Goal: Information Seeking & Learning: Learn about a topic

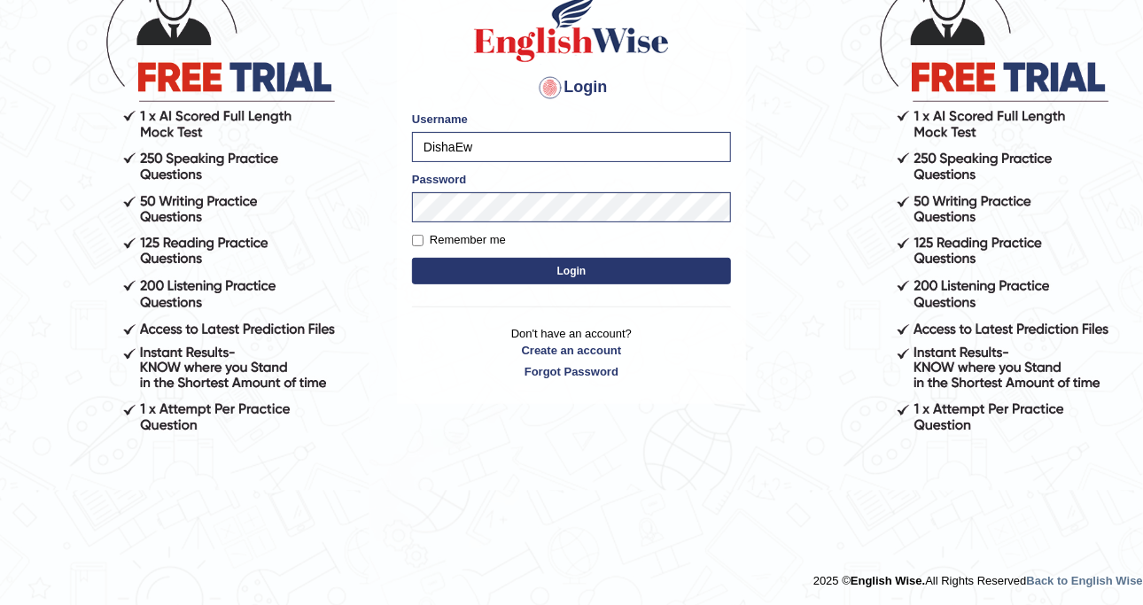
scroll to position [152, 0]
click at [372, 166] on body "Login Please fix the following errors: Username DishaEw Password Remember me Lo…" at bounding box center [571, 207] width 1143 height 605
click at [563, 274] on button "Login" at bounding box center [571, 271] width 319 height 27
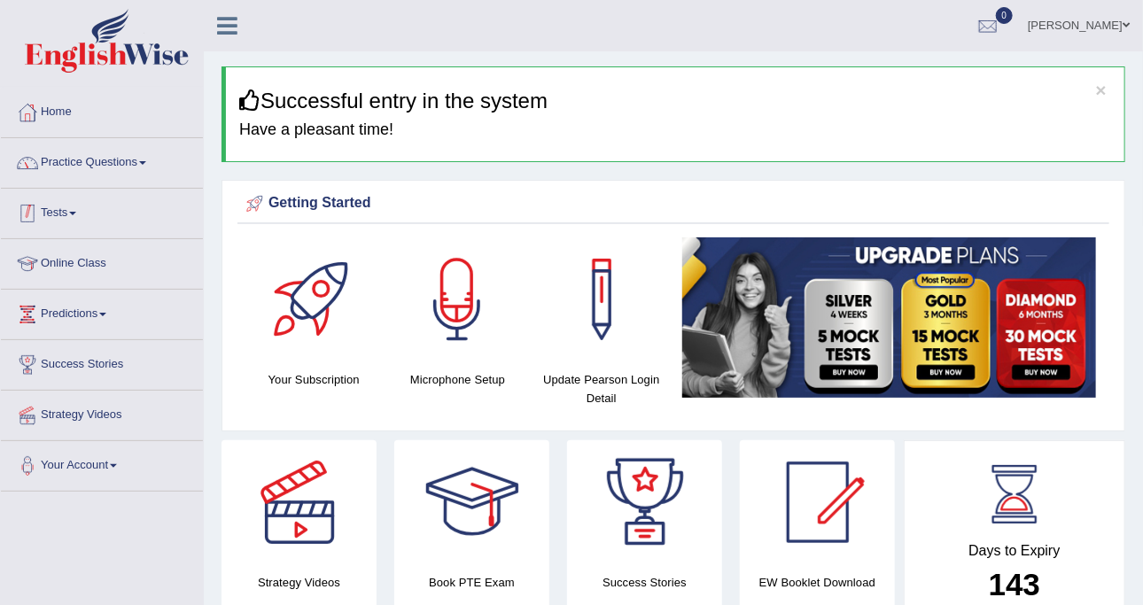
click at [117, 161] on link "Practice Questions" at bounding box center [102, 160] width 202 height 44
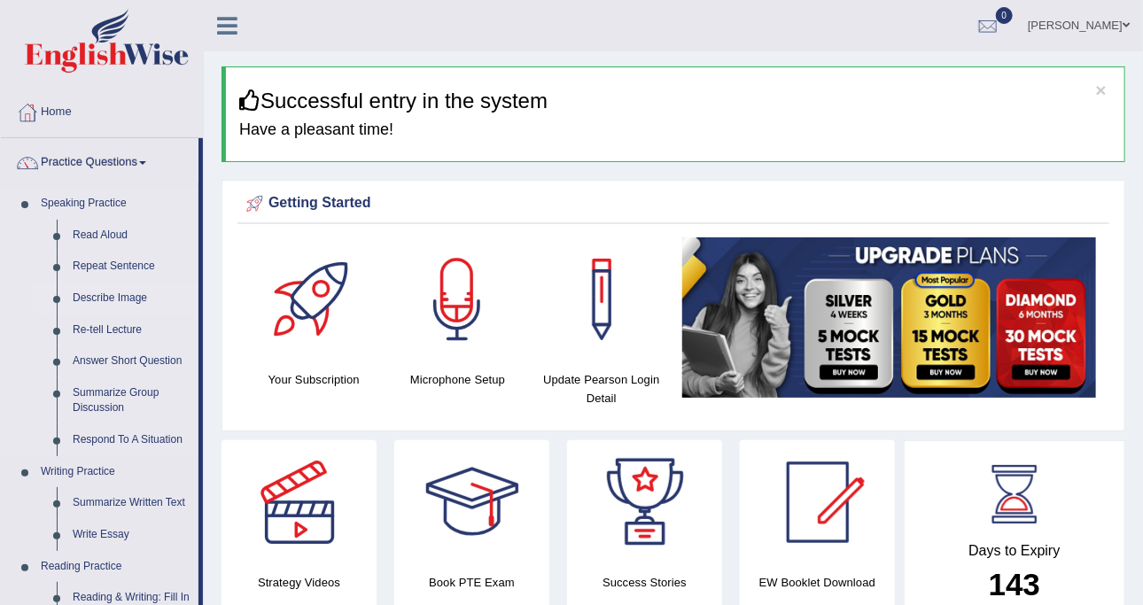
click at [125, 292] on link "Describe Image" at bounding box center [132, 299] width 134 height 32
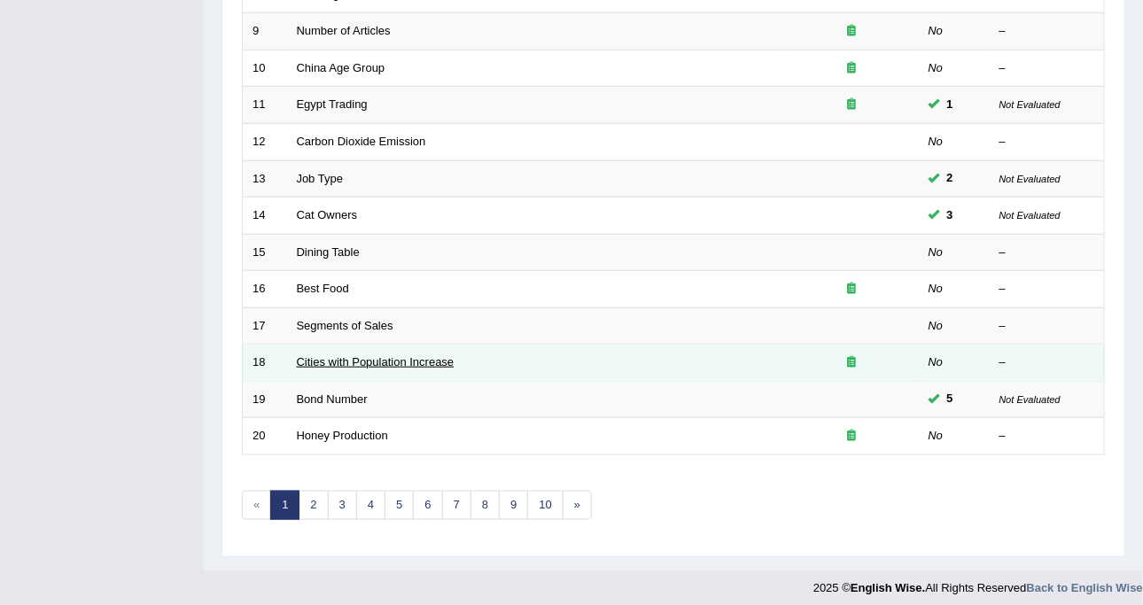
scroll to position [559, 0]
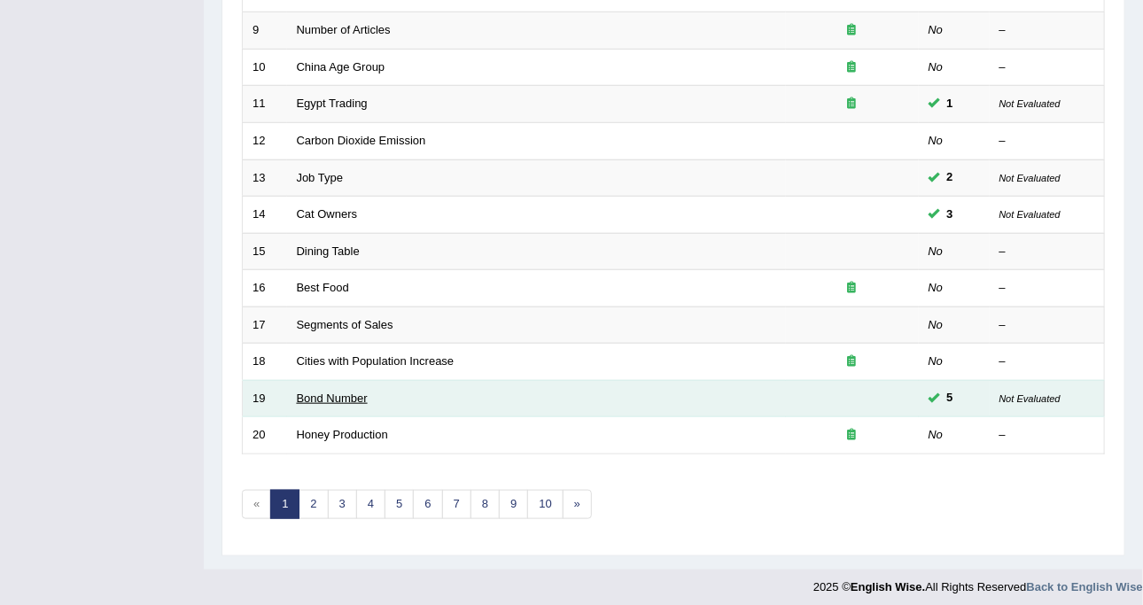
click at [337, 395] on link "Bond Number" at bounding box center [332, 398] width 71 height 13
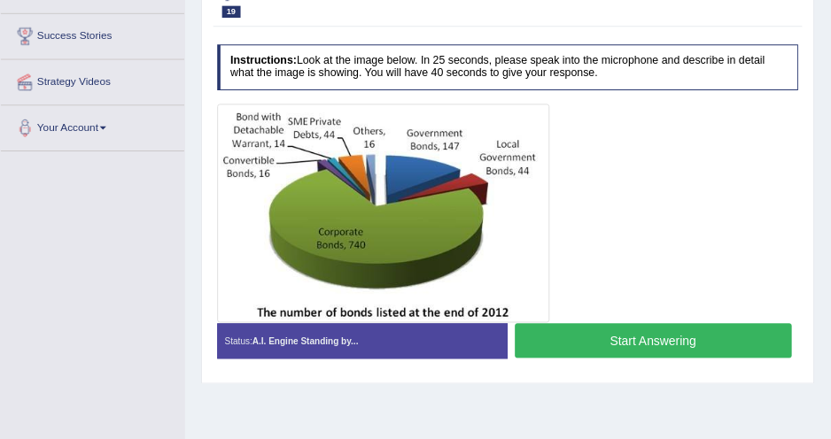
scroll to position [325, 0]
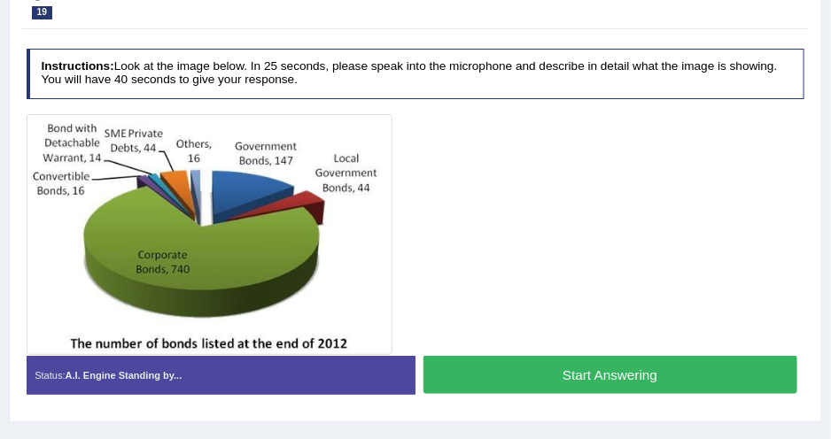
click at [451, 365] on button "Start Answering" at bounding box center [610, 375] width 374 height 38
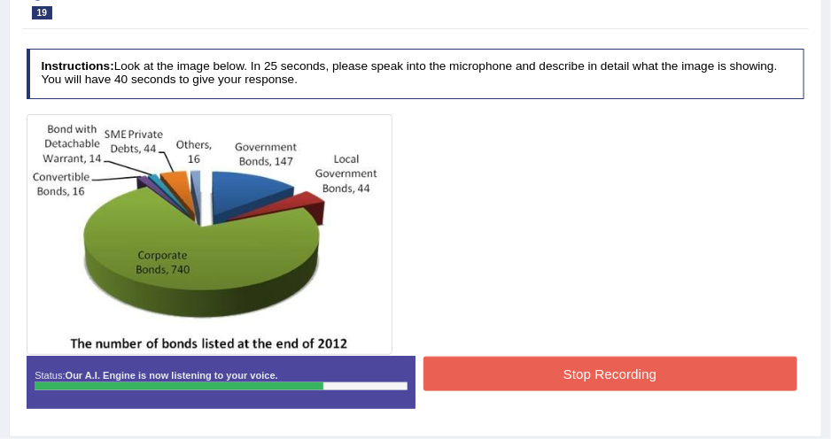
click at [484, 361] on button "Stop Recording" at bounding box center [610, 374] width 374 height 35
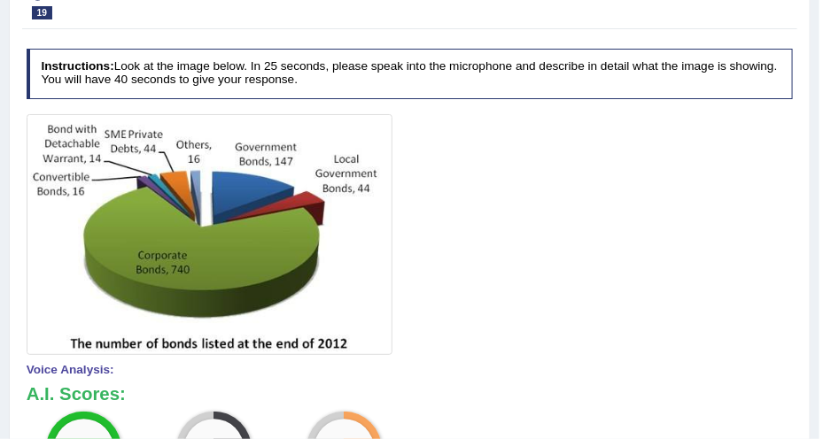
click at [485, 23] on div at bounding box center [410, 2] width 767 height 46
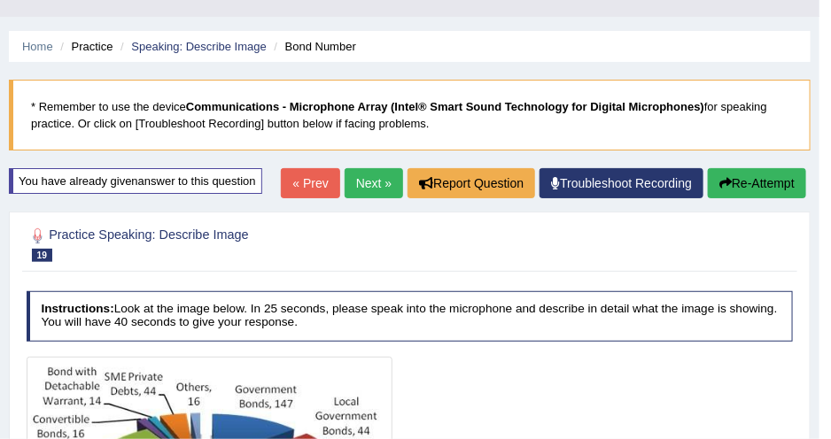
scroll to position [0, 0]
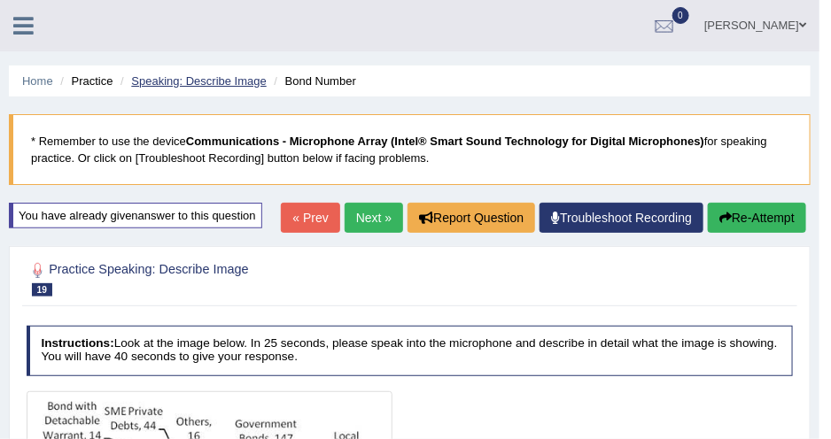
click at [200, 80] on link "Speaking: Describe Image" at bounding box center [198, 80] width 135 height 13
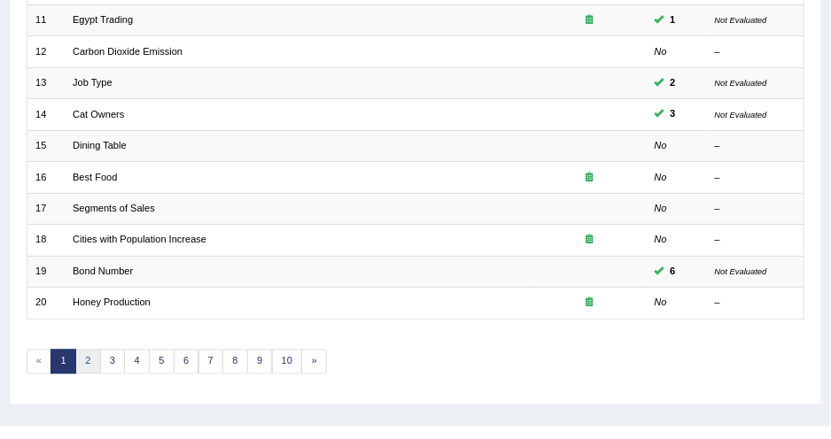
click at [86, 350] on link "2" at bounding box center [88, 362] width 26 height 25
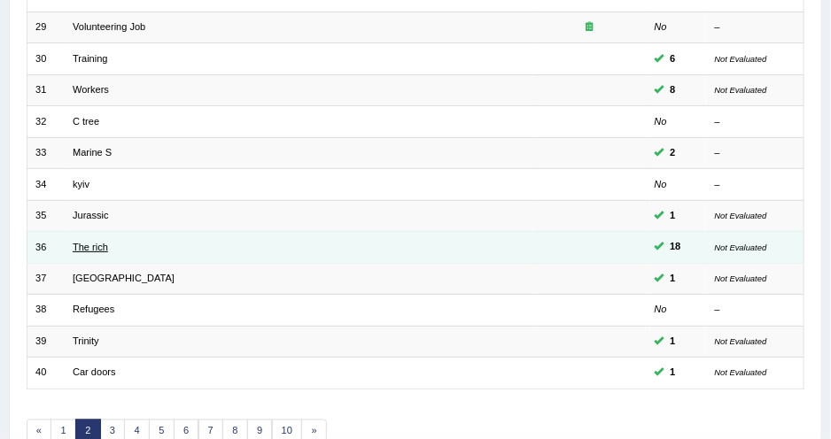
scroll to position [483, 0]
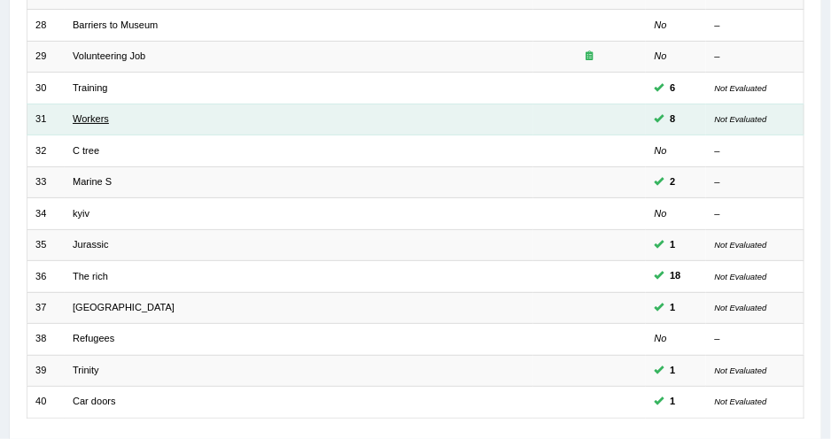
click at [100, 113] on link "Workers" at bounding box center [91, 118] width 36 height 11
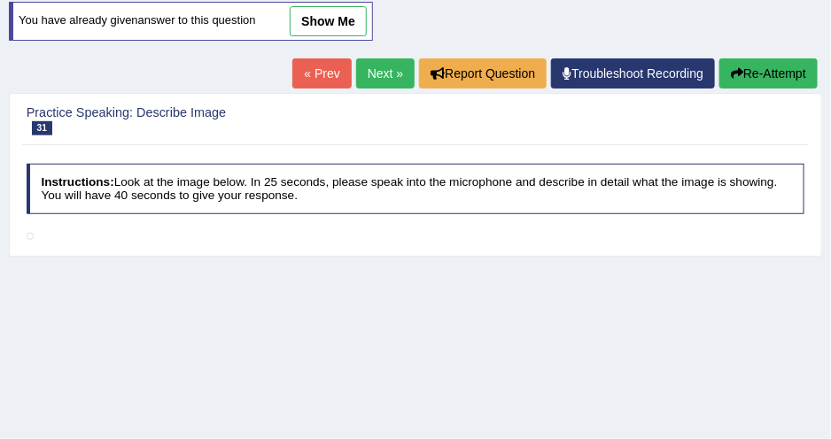
scroll to position [160, 0]
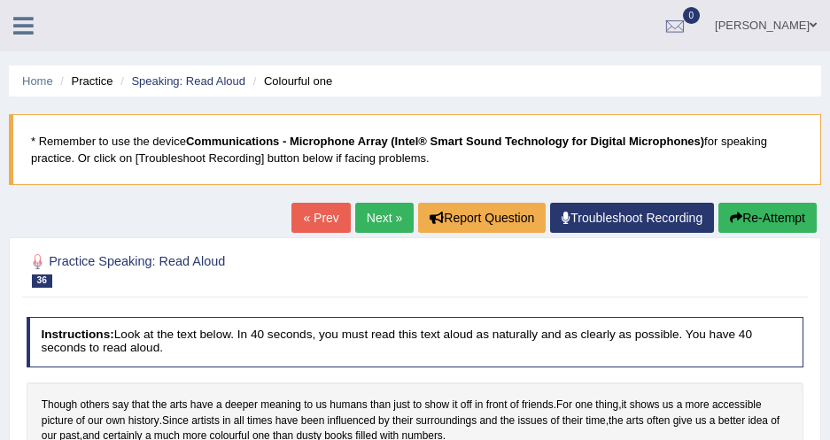
click at [588, 74] on ul "Home Practice Speaking: Read Aloud Colourful one" at bounding box center [415, 81] width 812 height 31
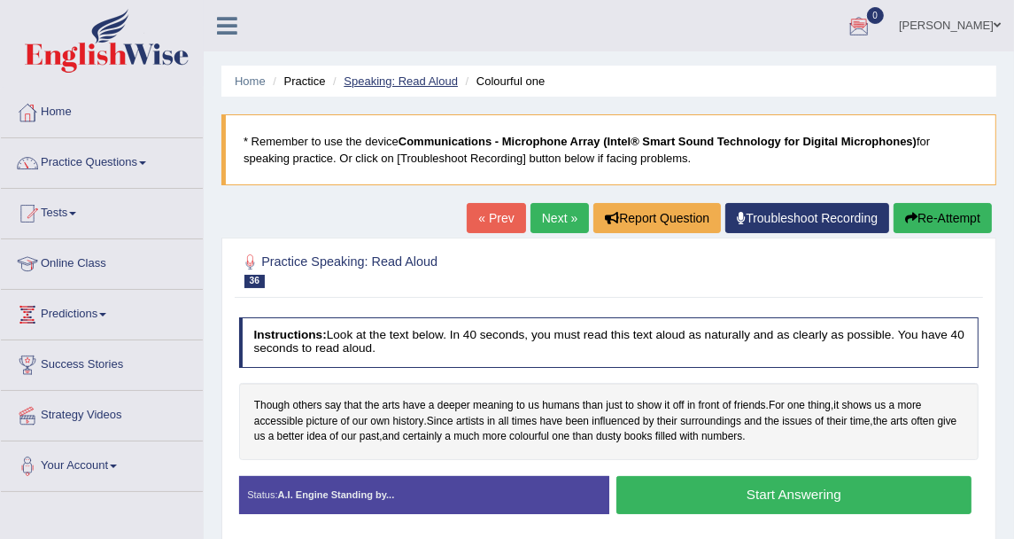
click at [359, 78] on link "Speaking: Read Aloud" at bounding box center [401, 80] width 114 height 13
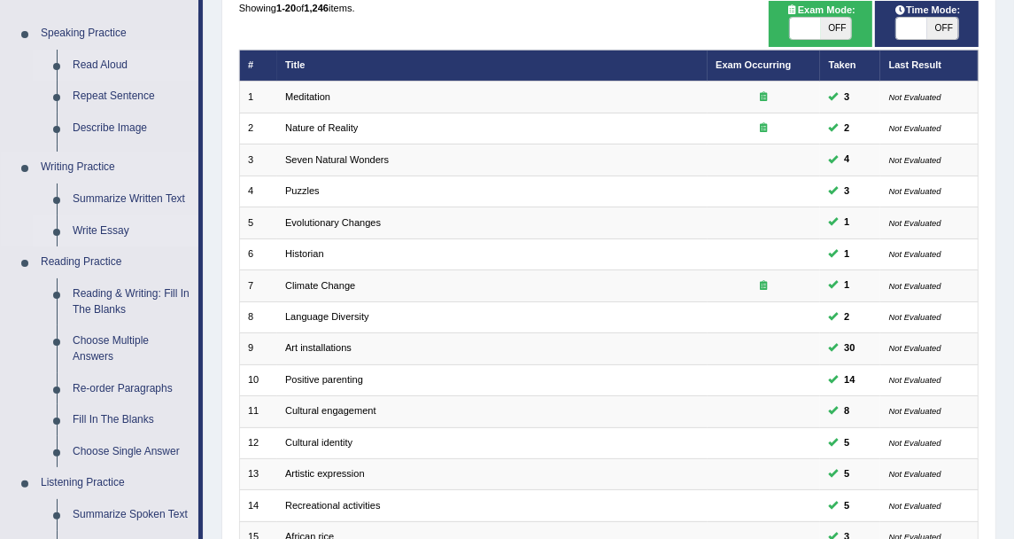
scroll to position [197, 0]
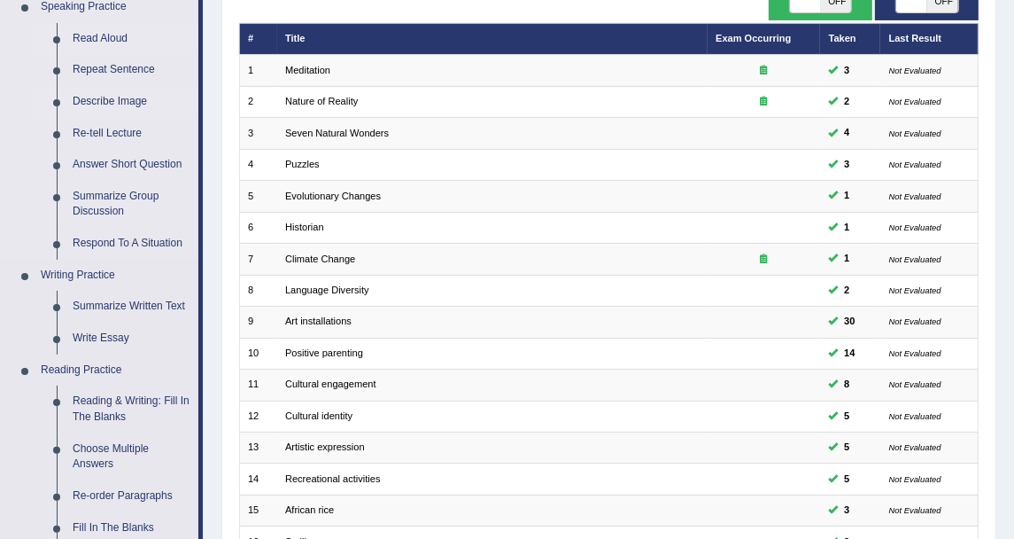
click at [138, 97] on link "Describe Image" at bounding box center [132, 102] width 134 height 32
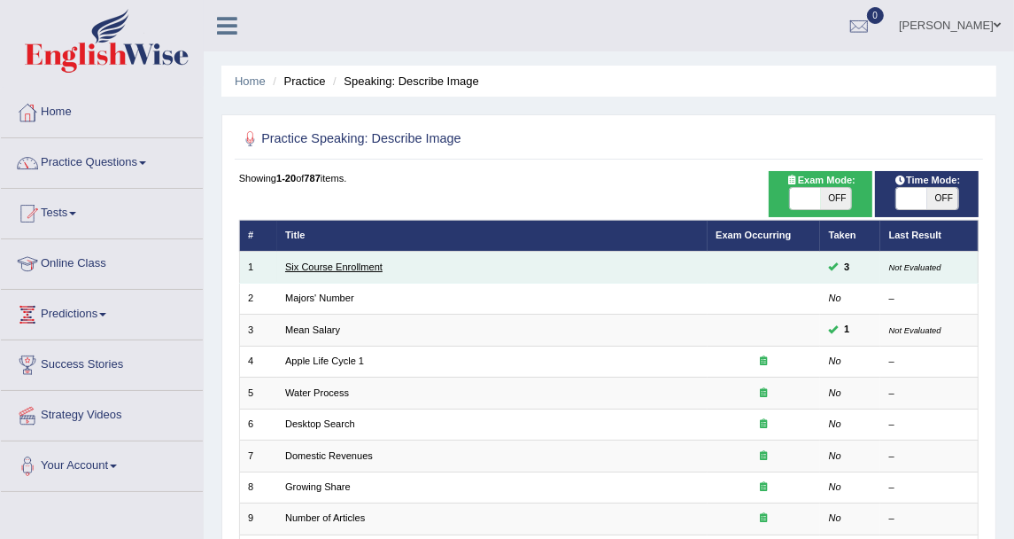
click at [322, 261] on link "Six Course Enrollment" at bounding box center [333, 266] width 97 height 11
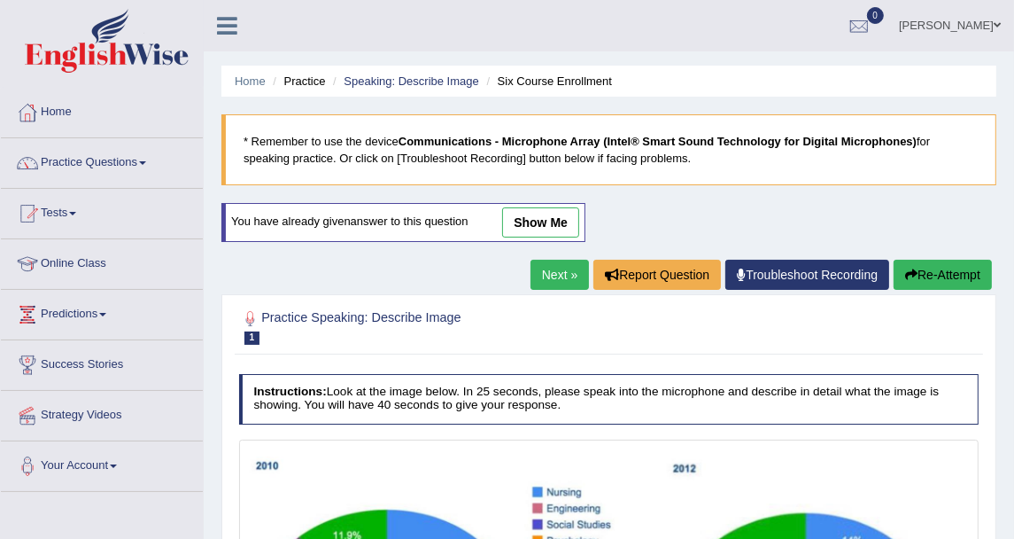
click at [558, 267] on link "Next »" at bounding box center [560, 275] width 58 height 30
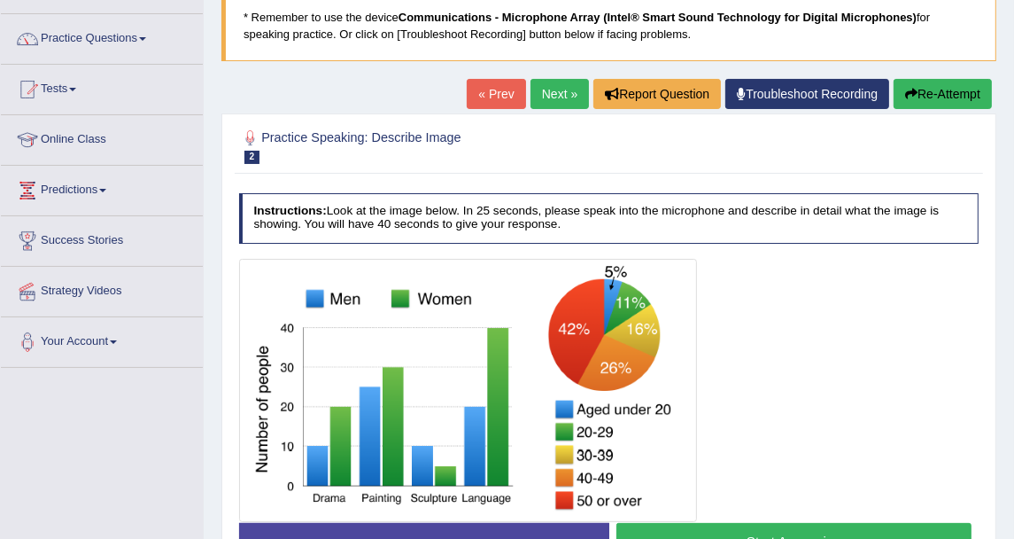
scroll to position [98, 0]
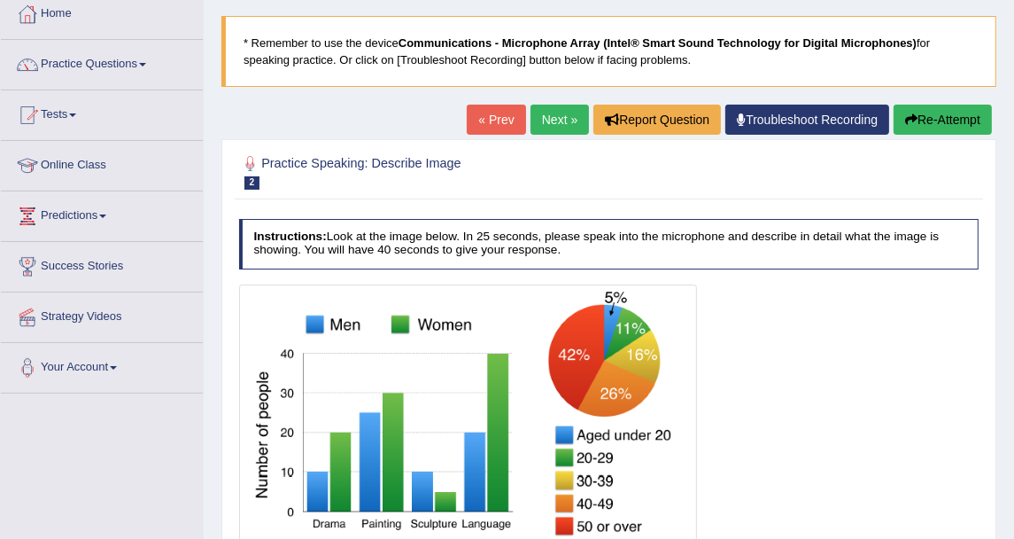
click at [566, 121] on link "Next »" at bounding box center [560, 120] width 58 height 30
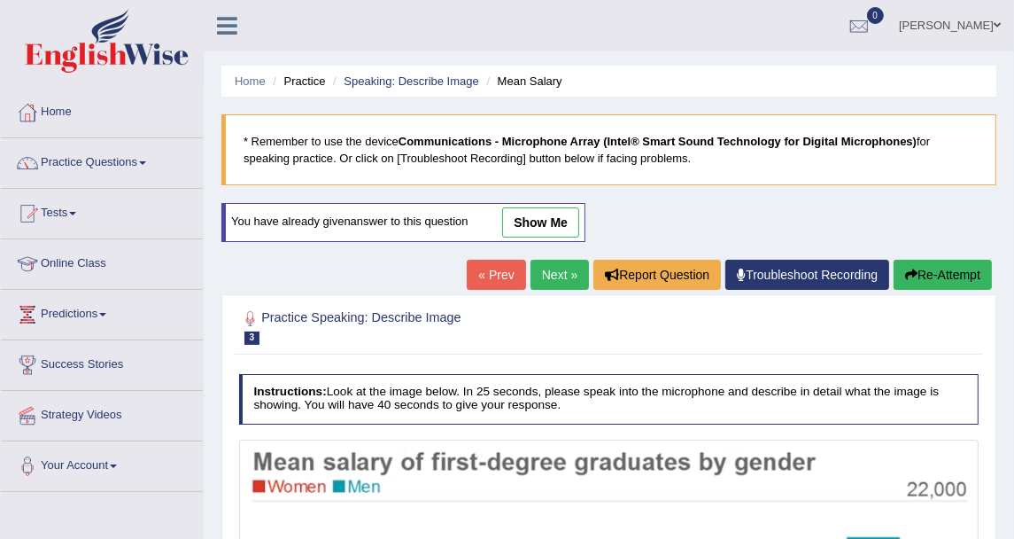
click at [565, 267] on link "Next »" at bounding box center [560, 275] width 58 height 30
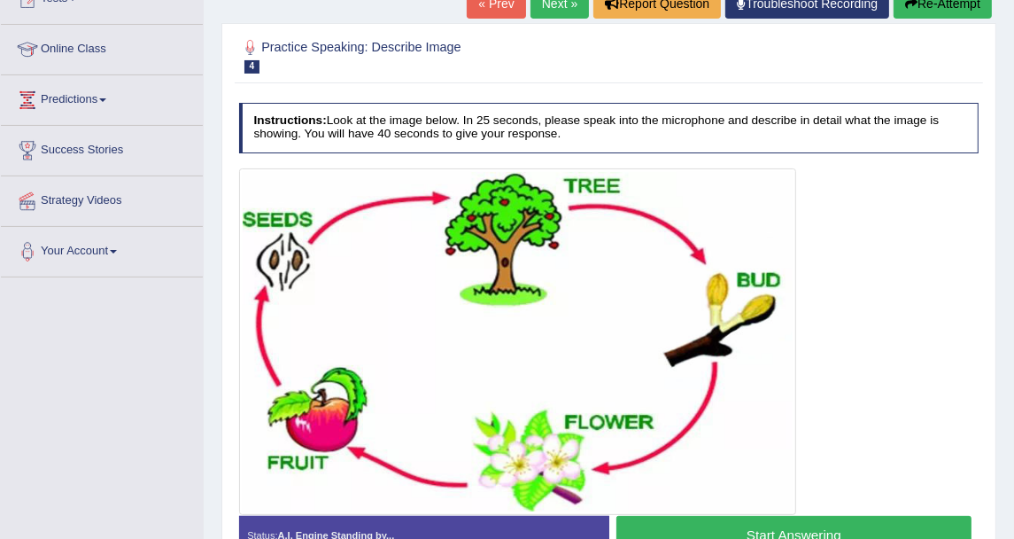
scroll to position [295, 0]
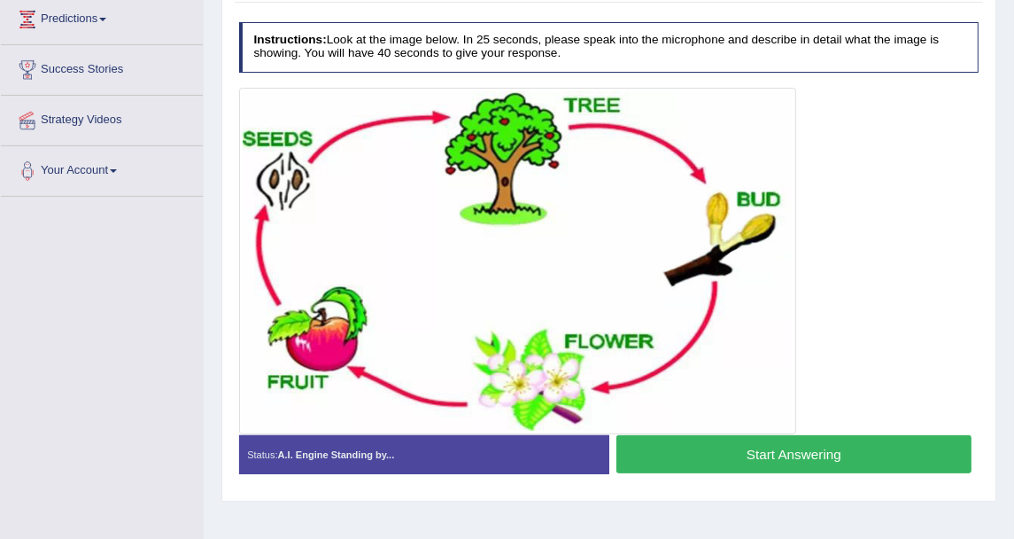
click at [762, 343] on img at bounding box center [518, 260] width 550 height 339
click at [856, 441] on button "Start Answering" at bounding box center [794, 454] width 355 height 38
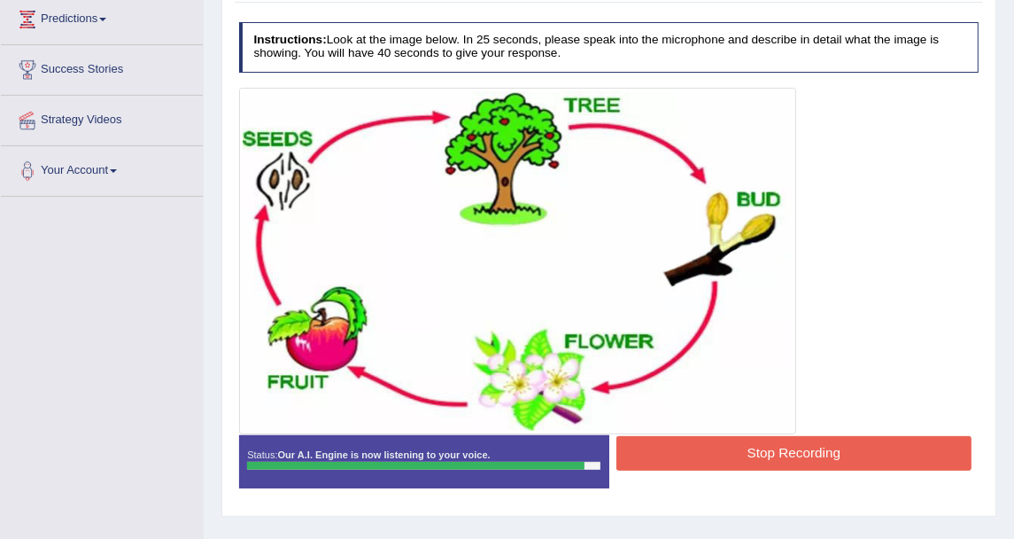
click at [797, 430] on div at bounding box center [609, 261] width 741 height 346
click at [797, 437] on button "Stop Recording" at bounding box center [794, 453] width 355 height 35
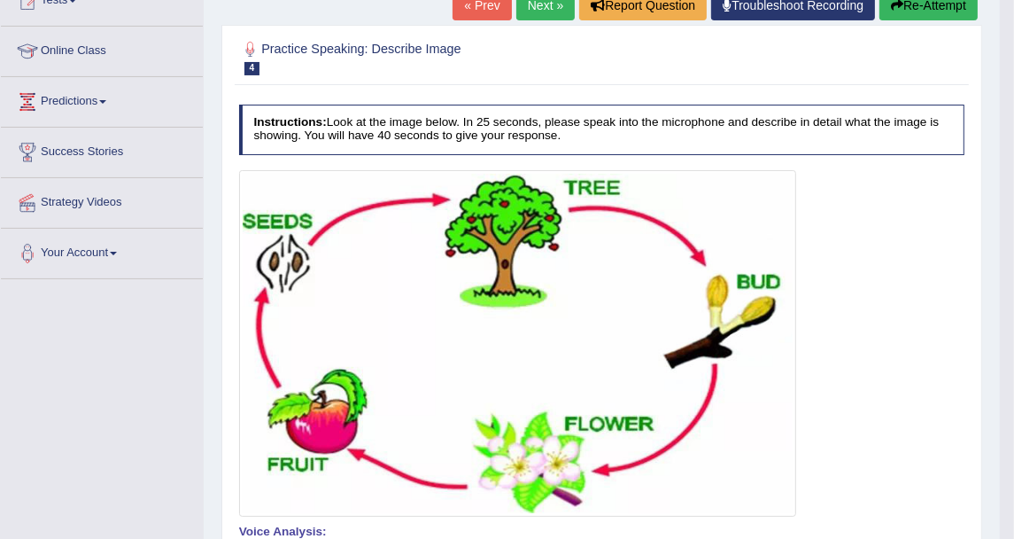
scroll to position [0, 0]
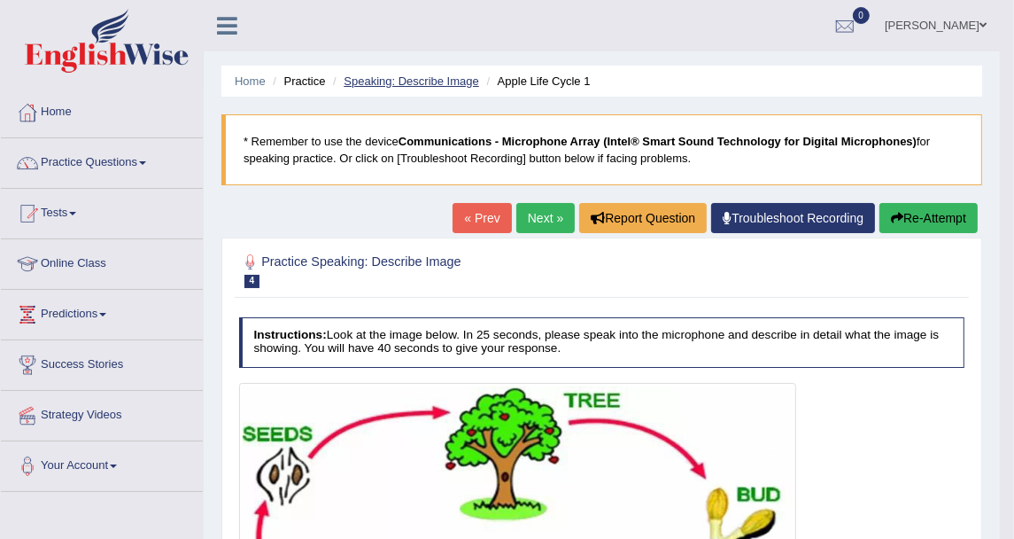
click at [445, 83] on link "Speaking: Describe Image" at bounding box center [411, 80] width 135 height 13
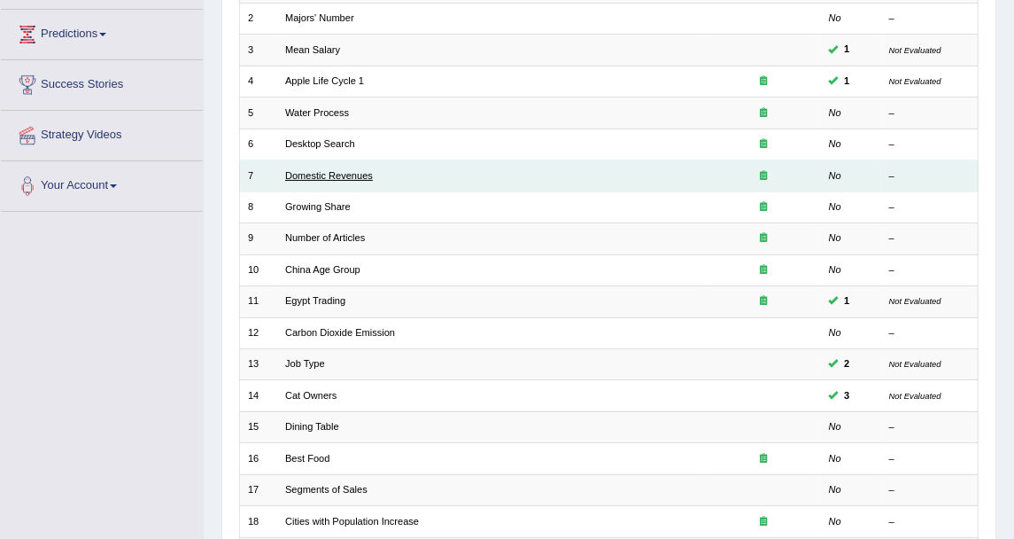
scroll to position [279, 0]
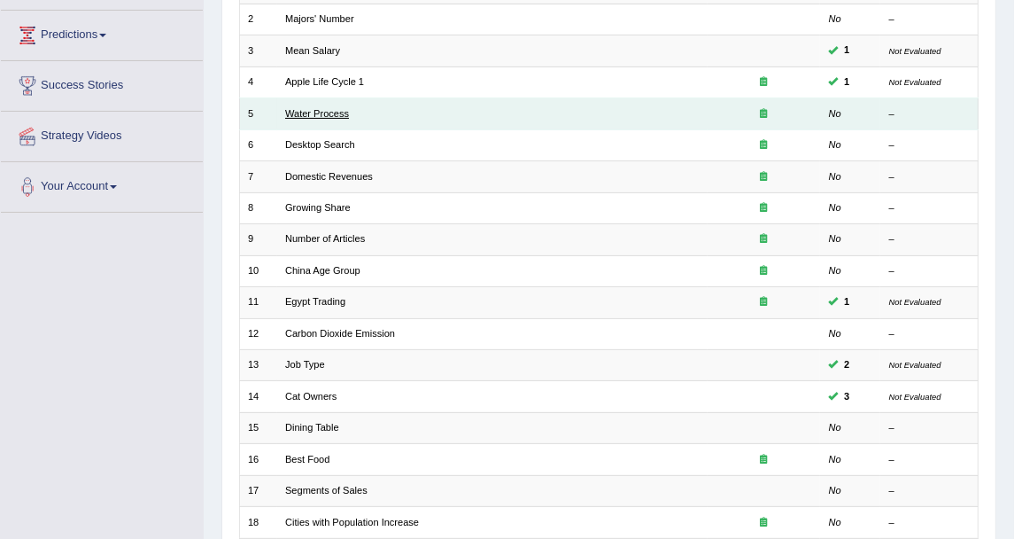
click at [330, 112] on link "Water Process" at bounding box center [317, 113] width 64 height 11
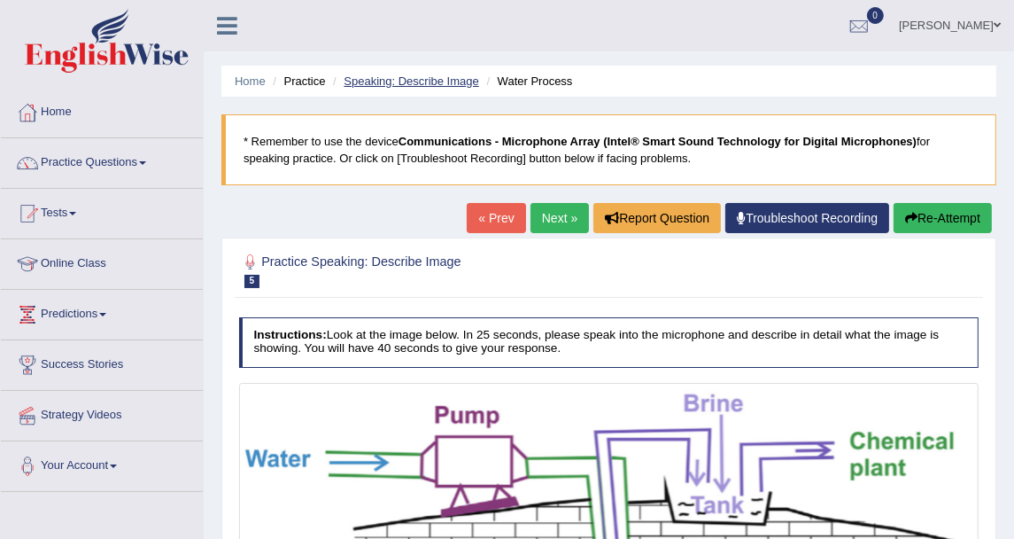
click at [410, 77] on link "Speaking: Describe Image" at bounding box center [411, 80] width 135 height 13
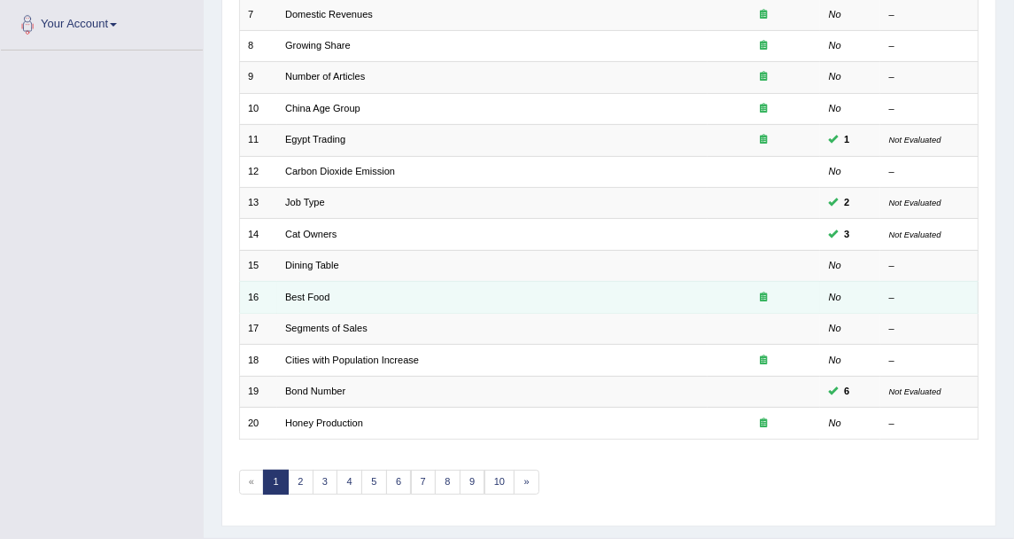
scroll to position [476, 0]
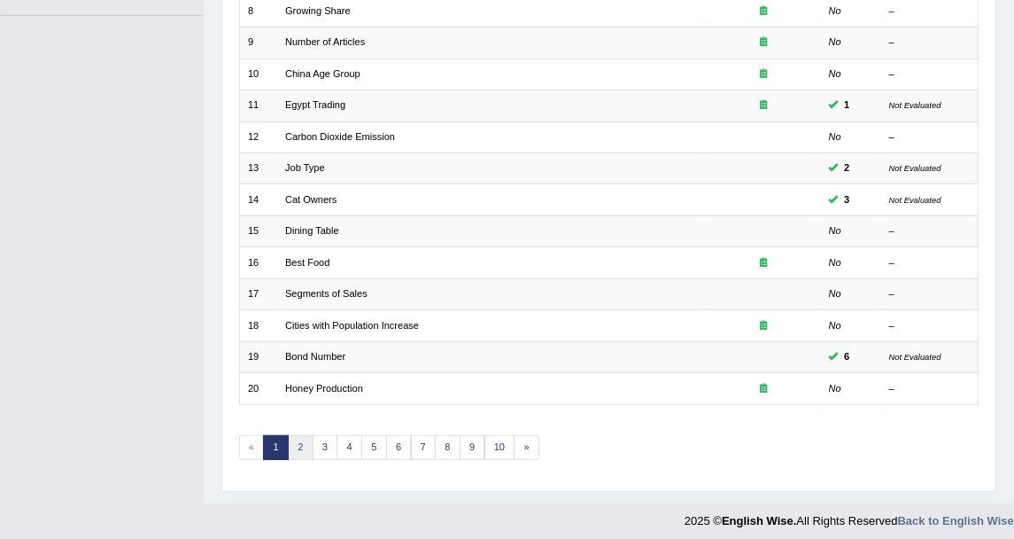
click at [294, 440] on link "2" at bounding box center [301, 447] width 26 height 25
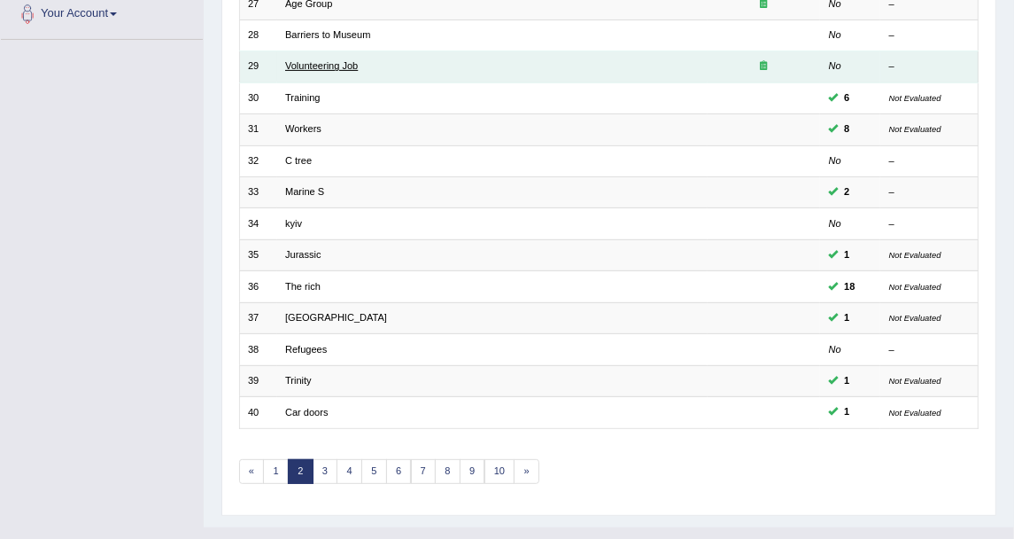
scroll to position [476, 0]
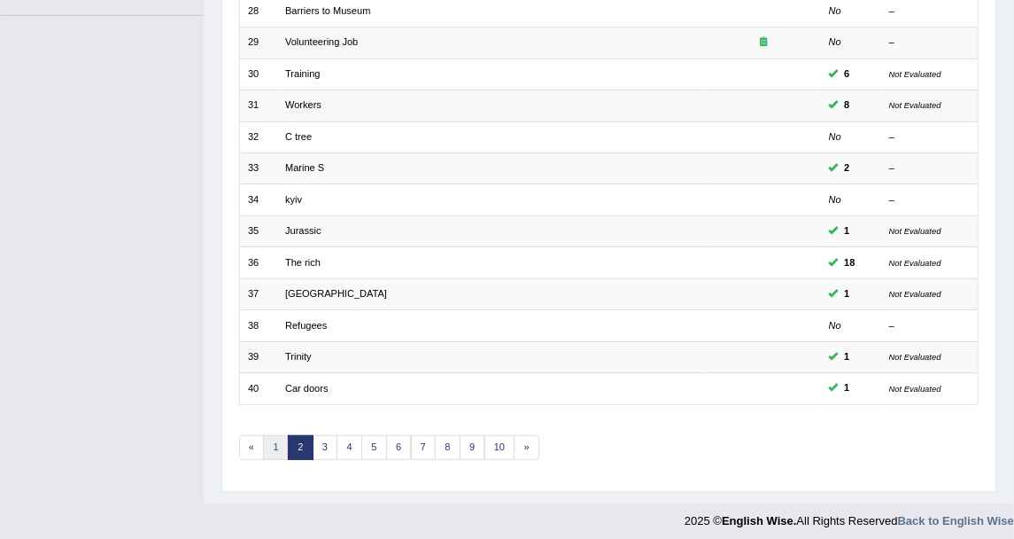
click at [280, 435] on link "1" at bounding box center [276, 447] width 26 height 25
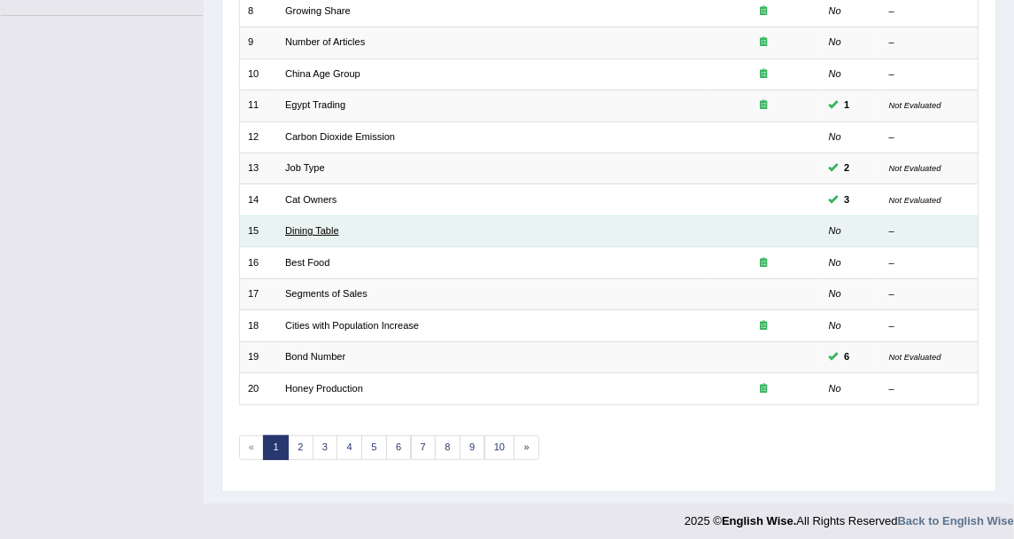
click at [318, 225] on link "Dining Table" at bounding box center [312, 230] width 54 height 11
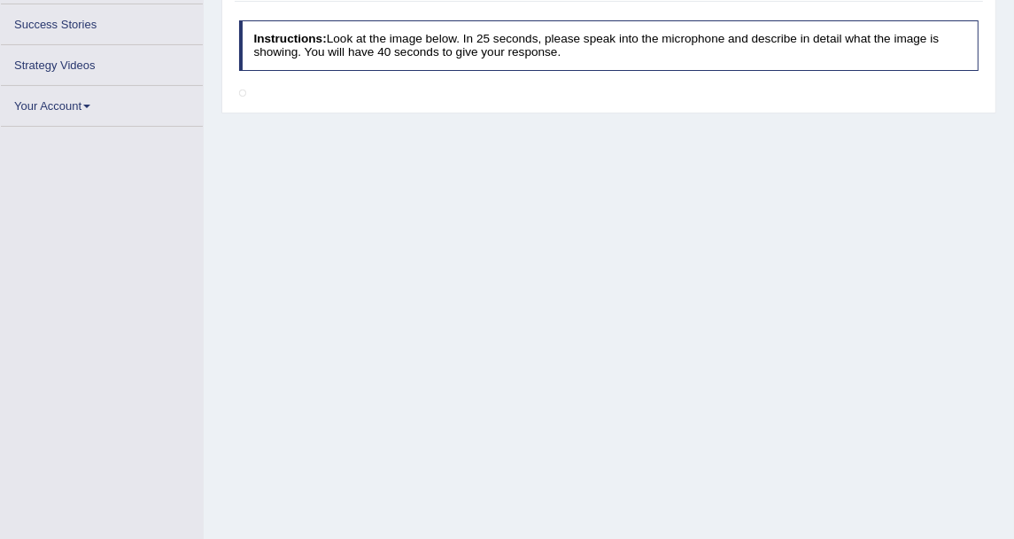
scroll to position [382, 0]
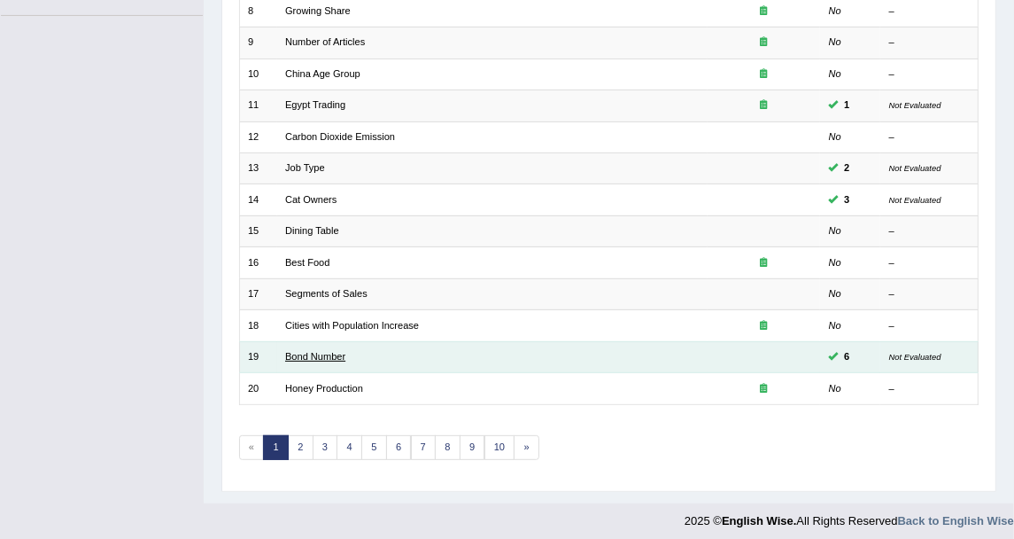
click at [316, 353] on link "Bond Number" at bounding box center [315, 356] width 60 height 11
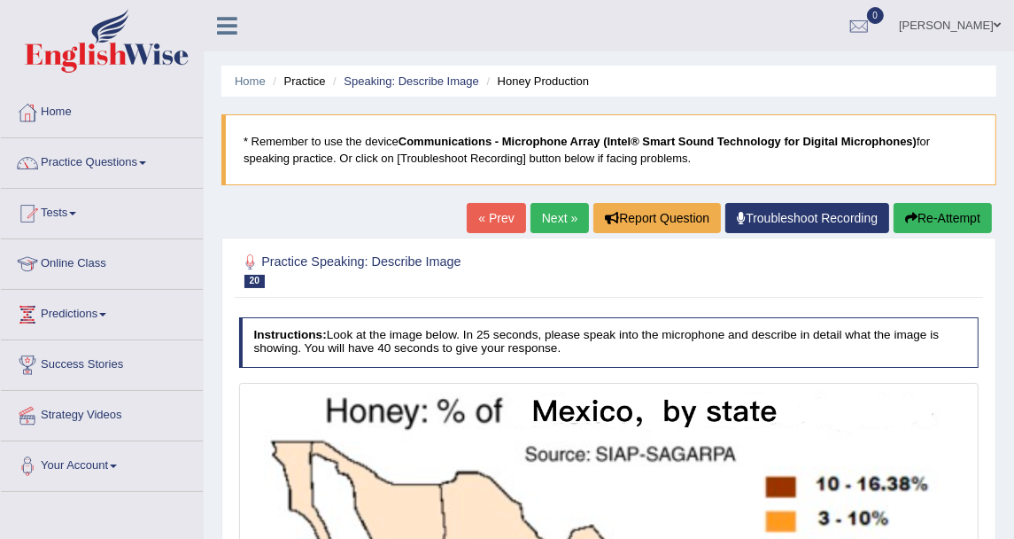
click at [567, 232] on div "« Prev Next » Report Question Troubleshoot Recording Re-Attempt" at bounding box center [732, 220] width 530 height 35
click at [568, 226] on link "Next »" at bounding box center [560, 218] width 58 height 30
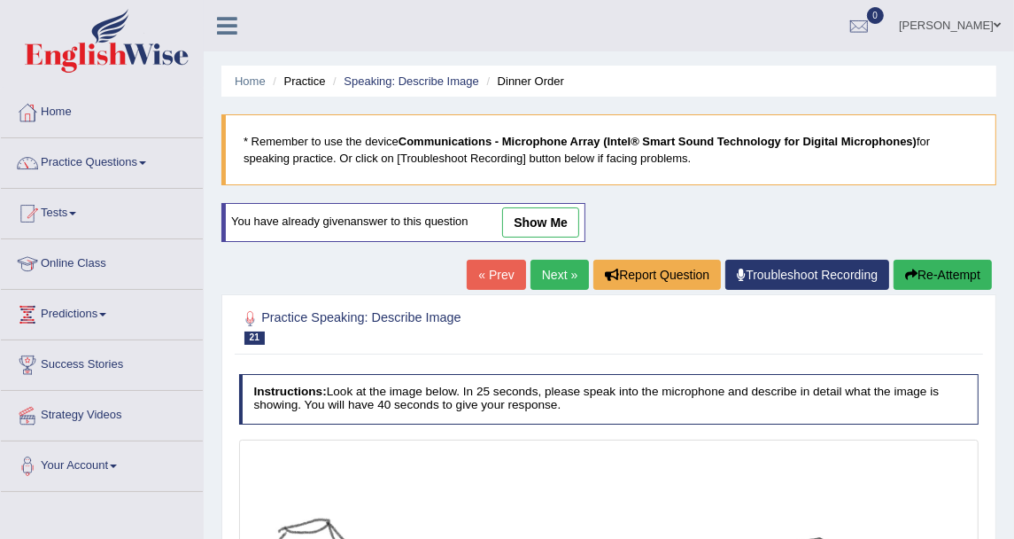
drag, startPoint x: 515, startPoint y: 212, endPoint x: 482, endPoint y: 229, distance: 36.8
click at [515, 212] on link "show me" at bounding box center [540, 222] width 77 height 30
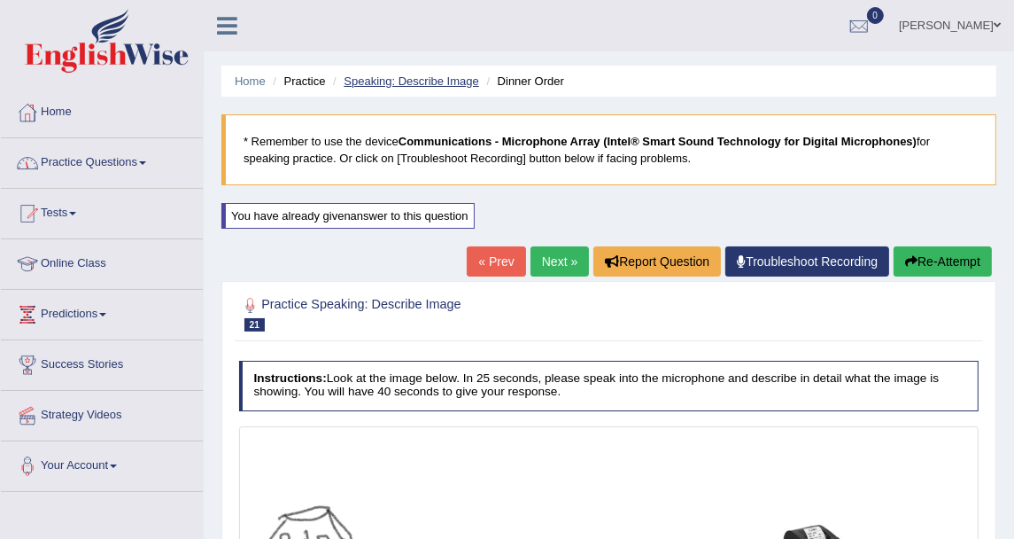
click at [368, 80] on link "Speaking: Describe Image" at bounding box center [411, 80] width 135 height 13
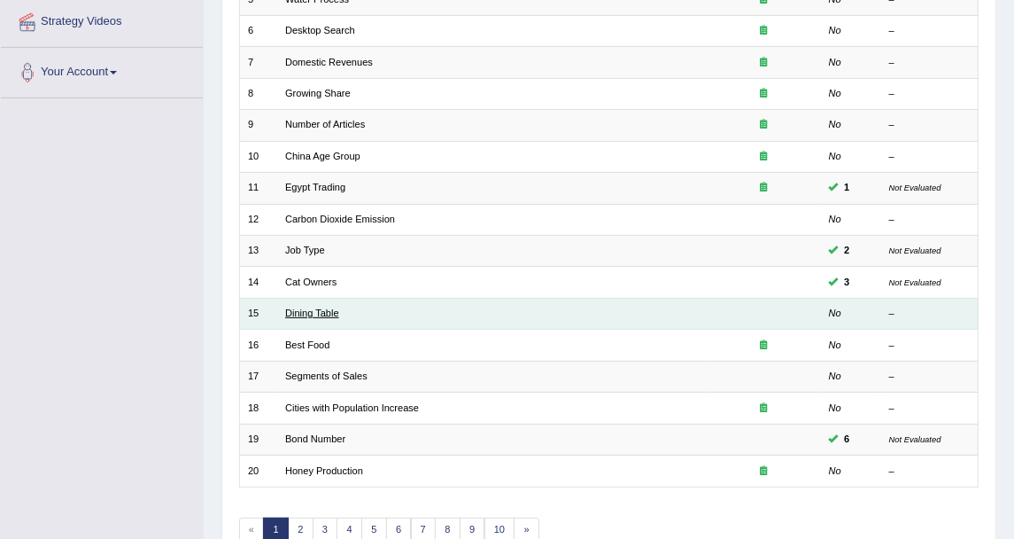
scroll to position [476, 0]
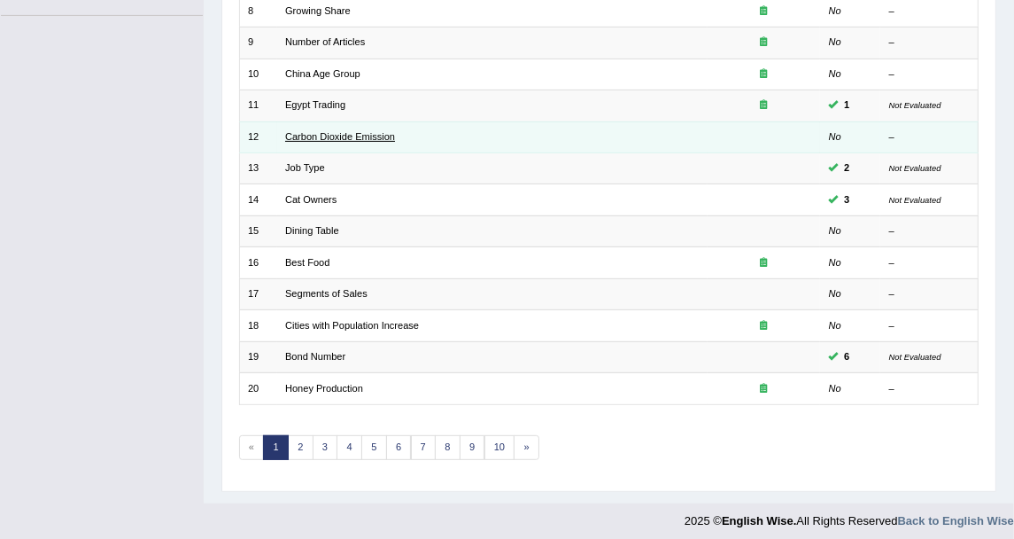
click at [344, 131] on link "Carbon Dioxide Emission" at bounding box center [340, 136] width 110 height 11
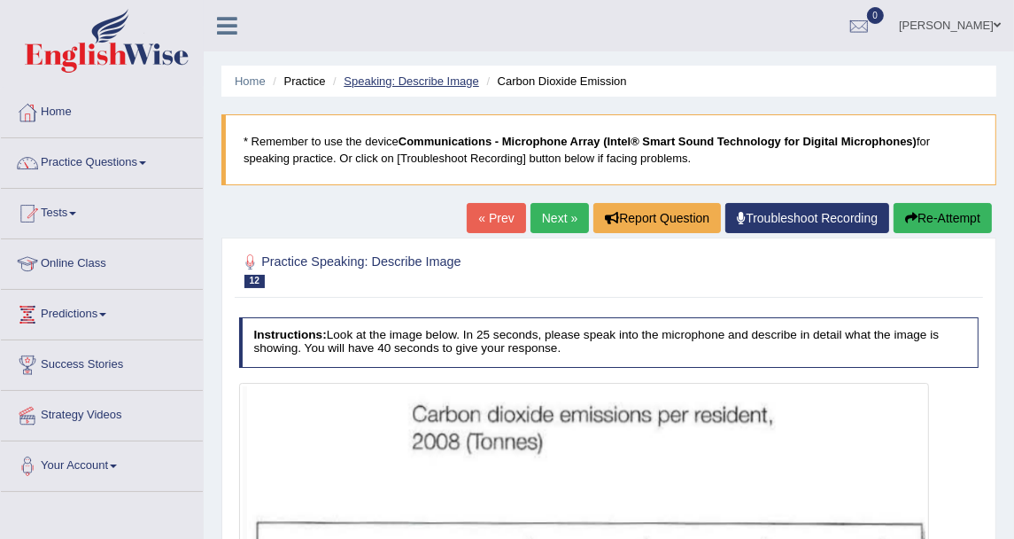
click at [423, 82] on link "Speaking: Describe Image" at bounding box center [411, 80] width 135 height 13
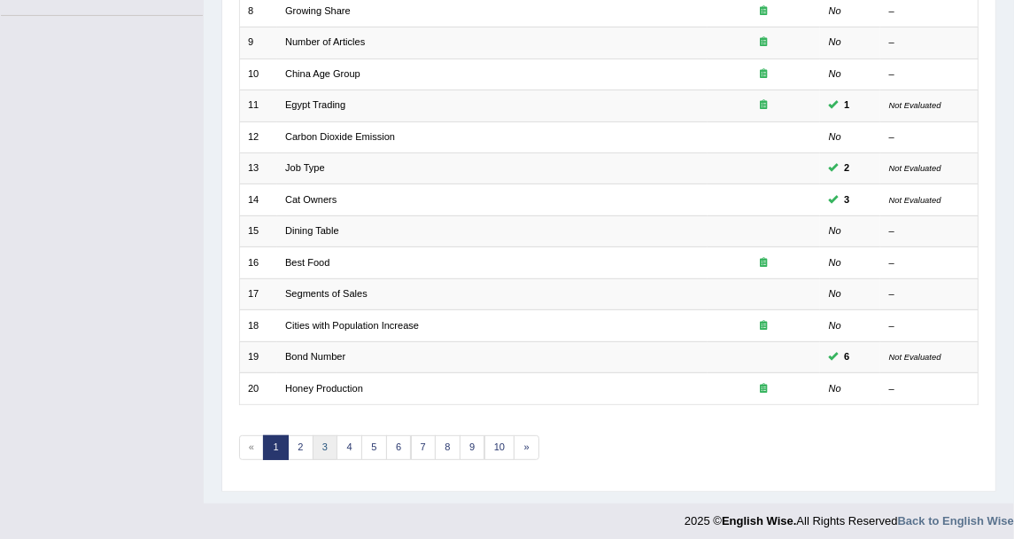
click at [323, 445] on link "3" at bounding box center [326, 447] width 26 height 25
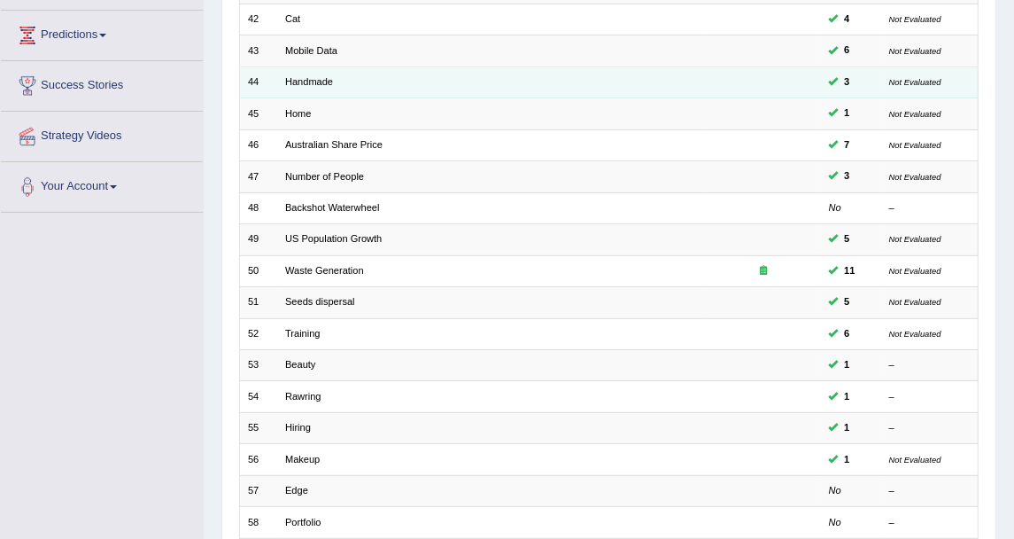
scroll to position [295, 0]
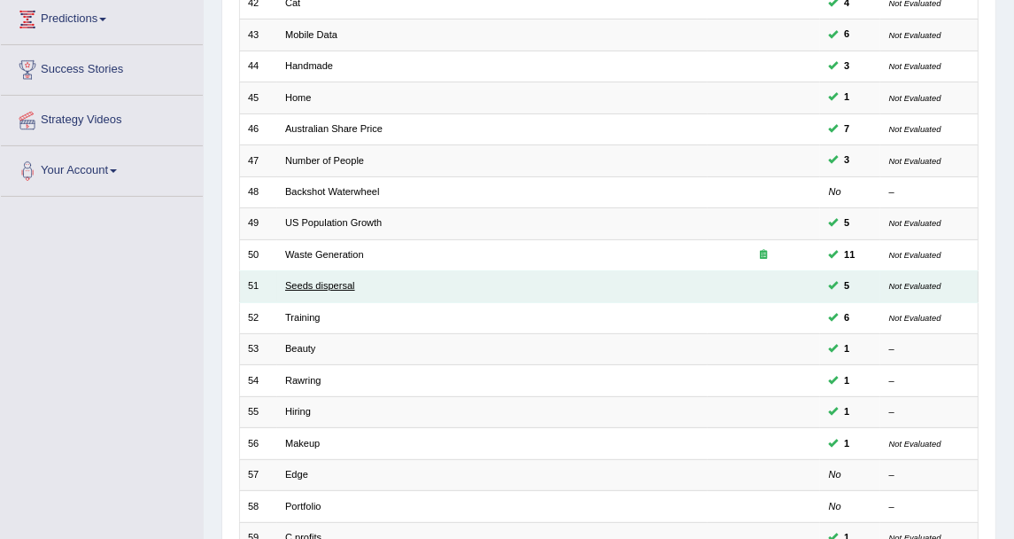
click at [342, 280] on link "Seeds dispersal" at bounding box center [320, 285] width 70 height 11
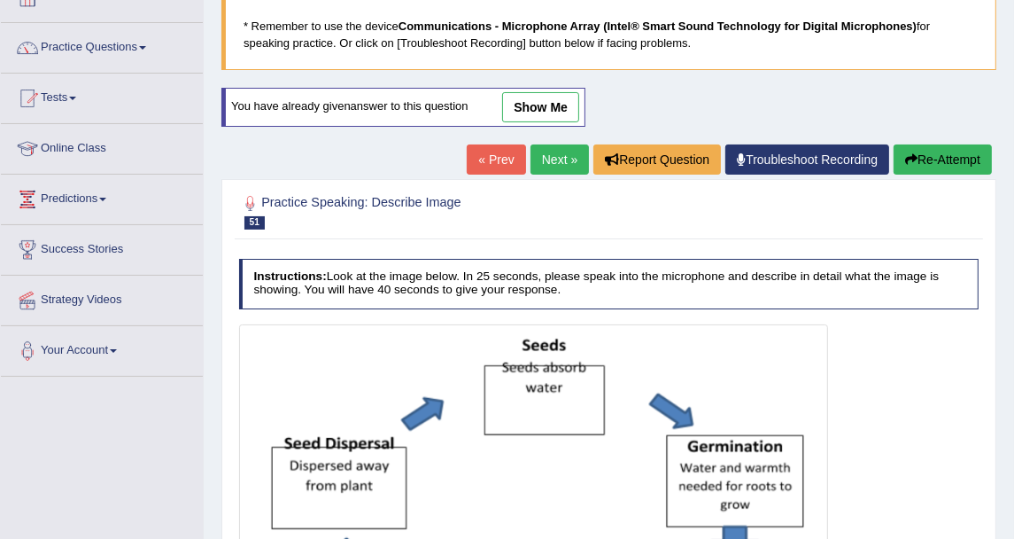
scroll to position [98, 0]
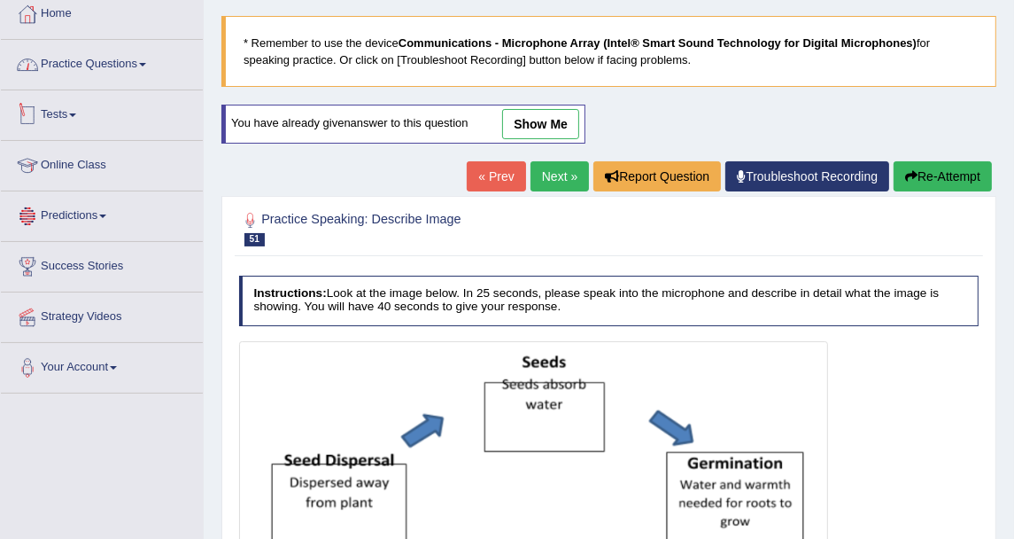
click at [142, 58] on link "Practice Questions" at bounding box center [102, 62] width 202 height 44
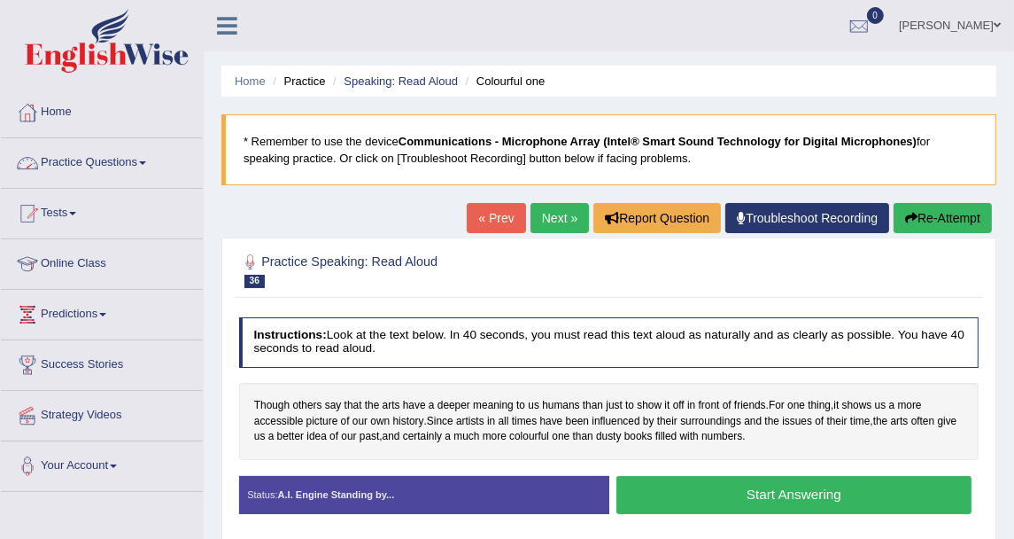
click at [128, 155] on link "Practice Questions" at bounding box center [102, 160] width 202 height 44
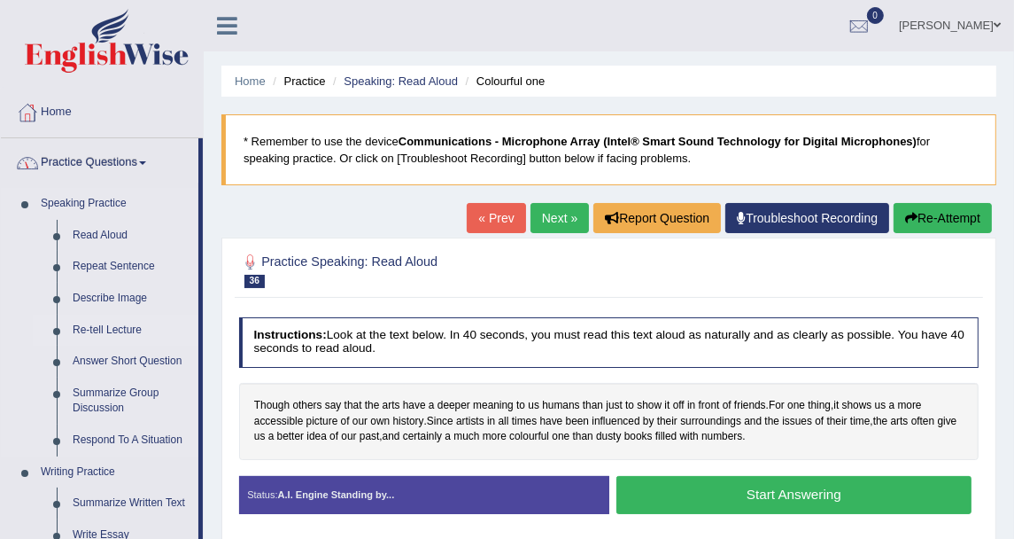
click at [119, 326] on link "Re-tell Lecture" at bounding box center [132, 330] width 134 height 32
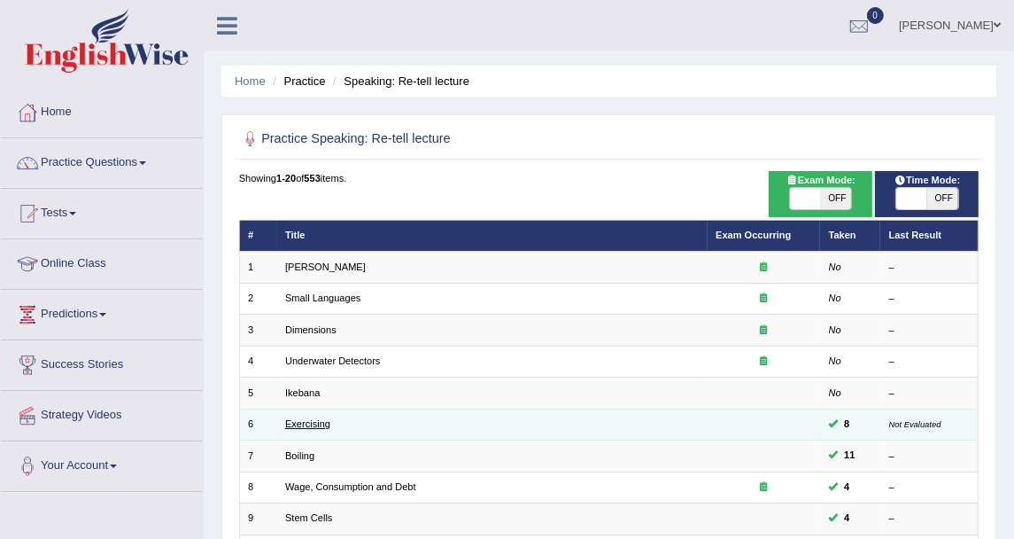
click at [298, 424] on link "Exercising" at bounding box center [307, 423] width 45 height 11
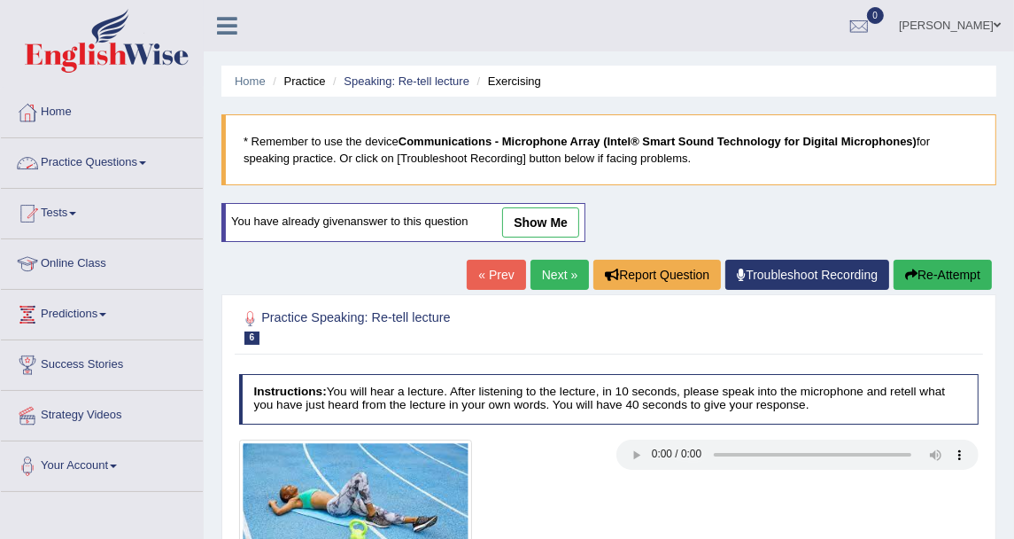
click at [128, 180] on link "Practice Questions" at bounding box center [102, 160] width 202 height 44
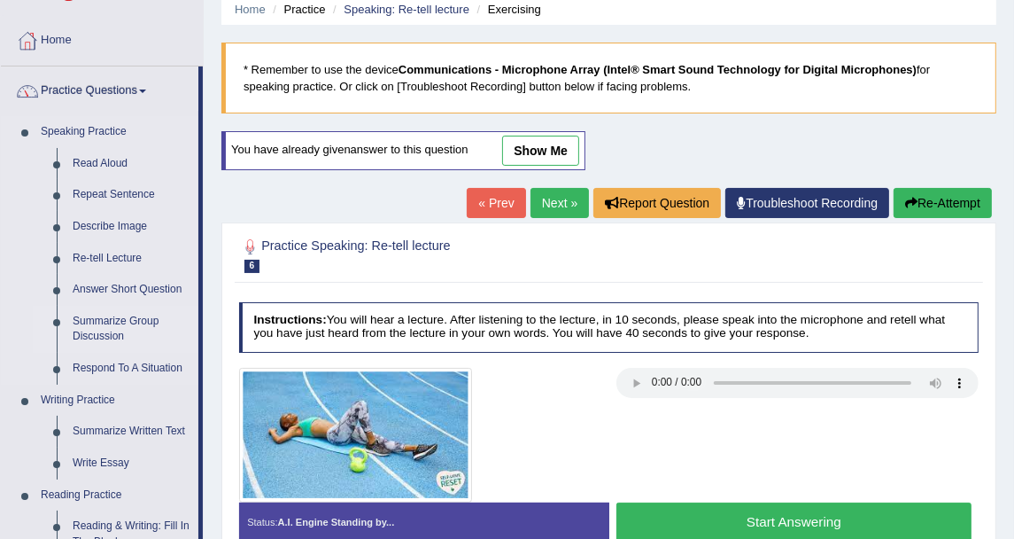
scroll to position [98, 0]
